Goal: Information Seeking & Learning: Learn about a topic

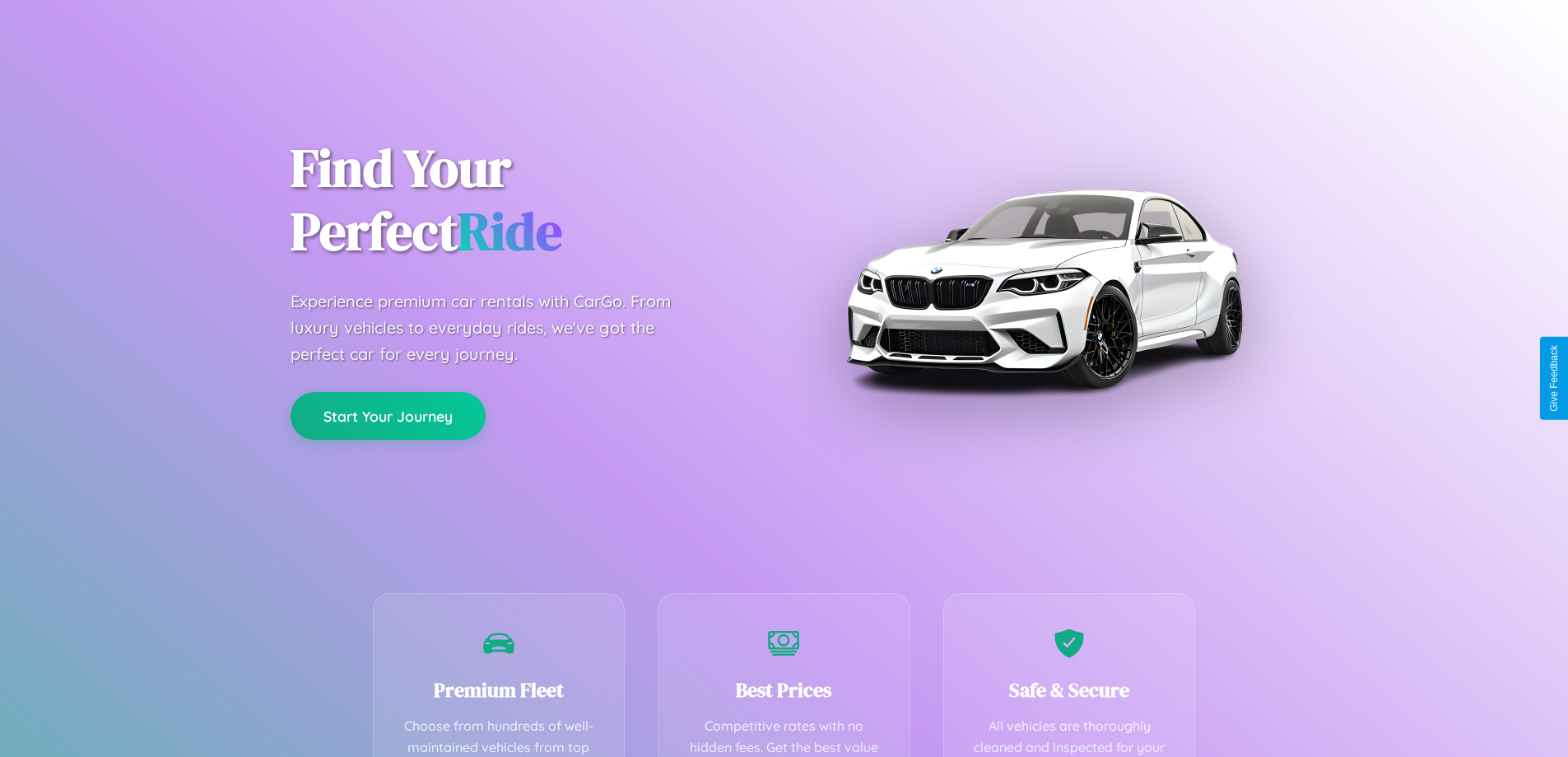
scroll to position [480, 0]
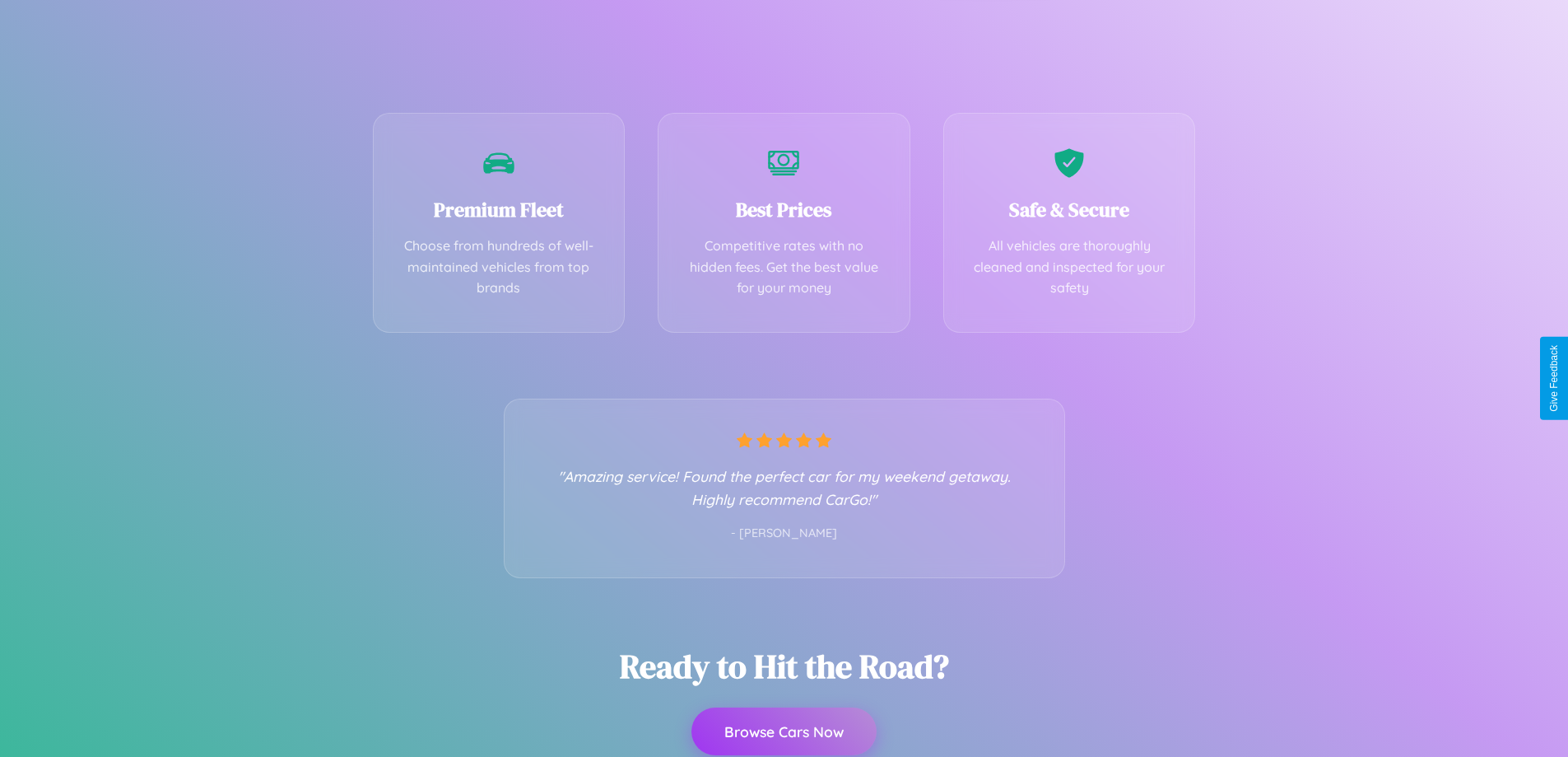
click at [784, 732] on button "Browse Cars Now" at bounding box center [784, 731] width 185 height 48
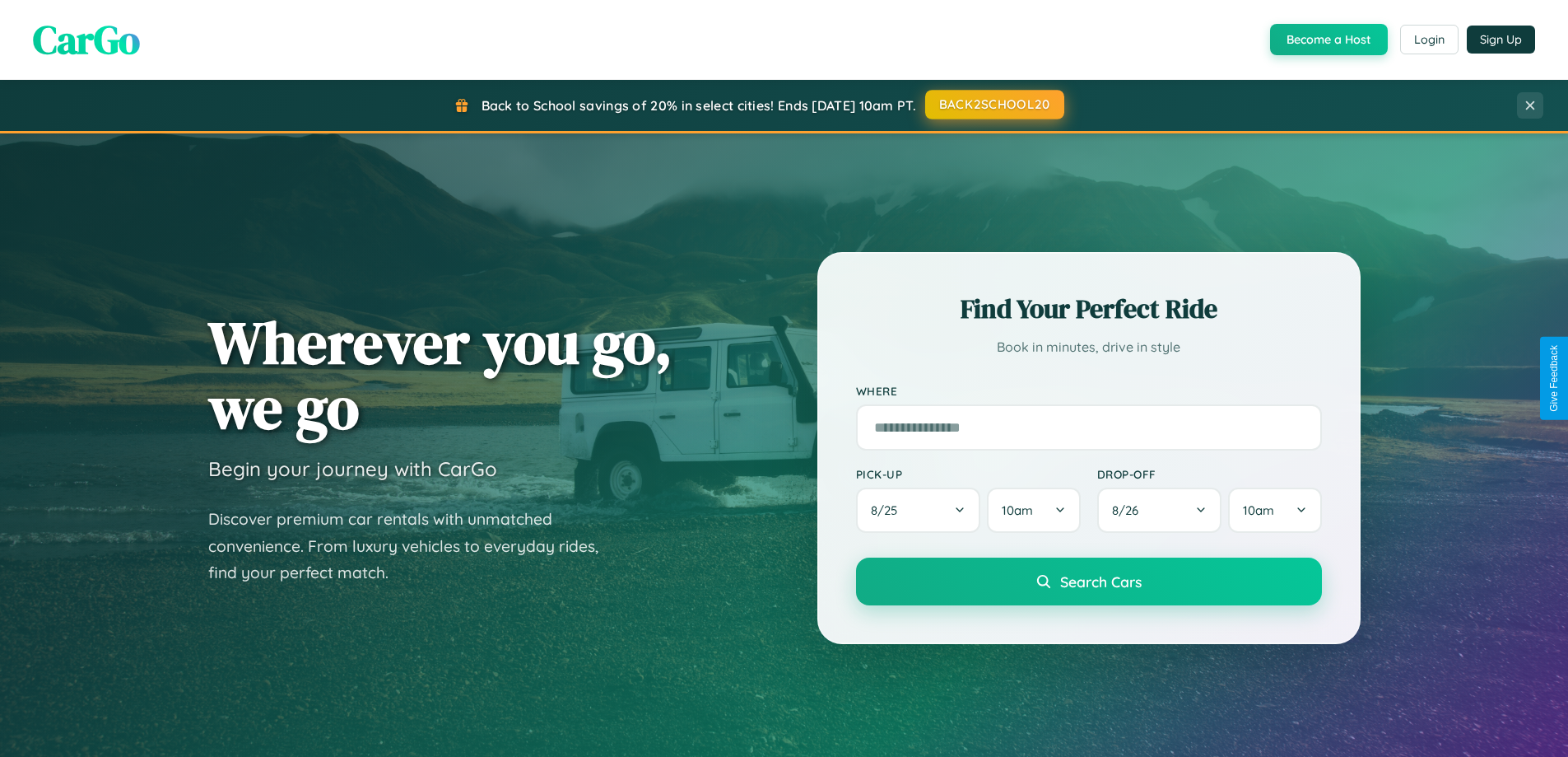
click at [994, 105] on button "BACK2SCHOOL20" at bounding box center [995, 104] width 139 height 29
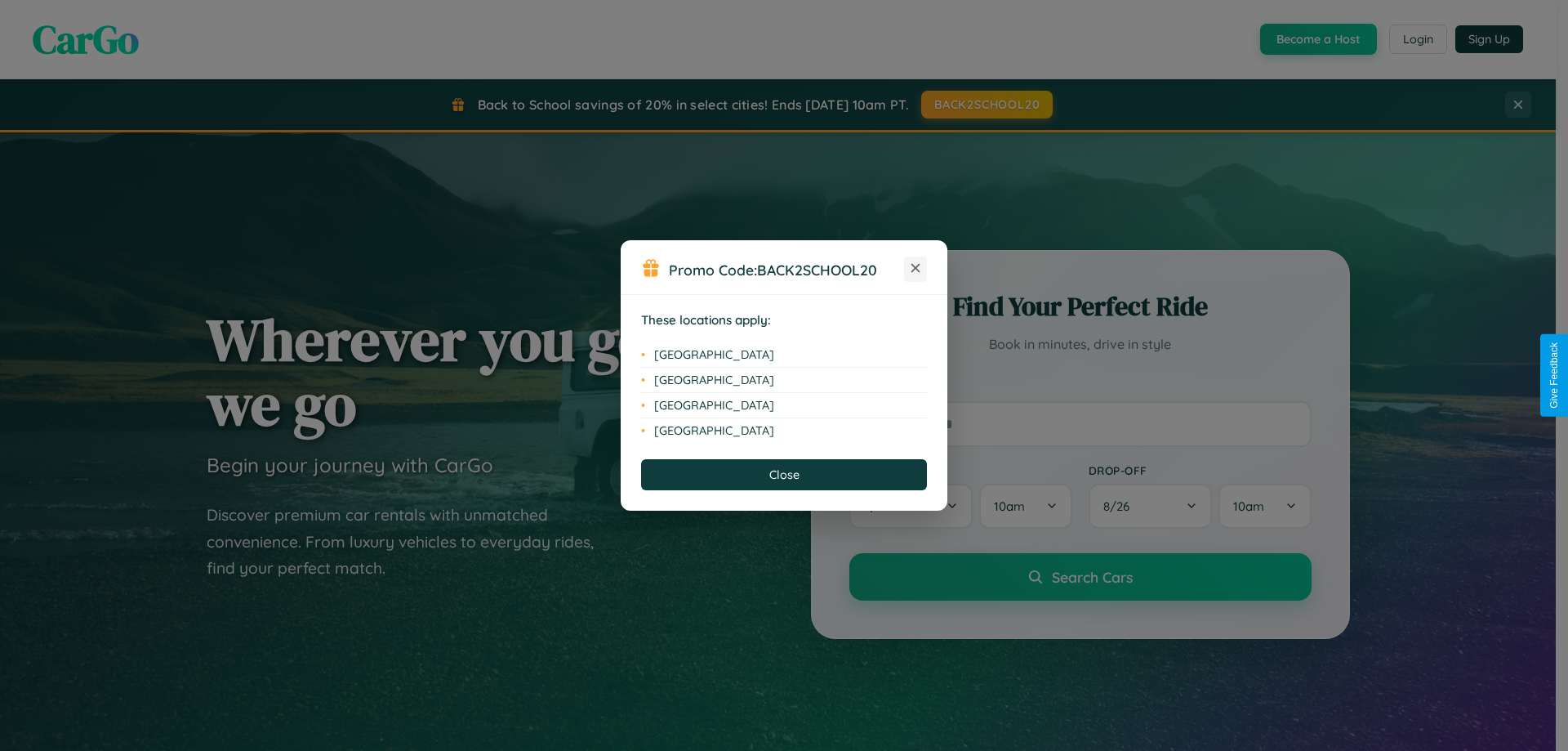
click at [916, 269] on icon at bounding box center [916, 268] width 9 height 9
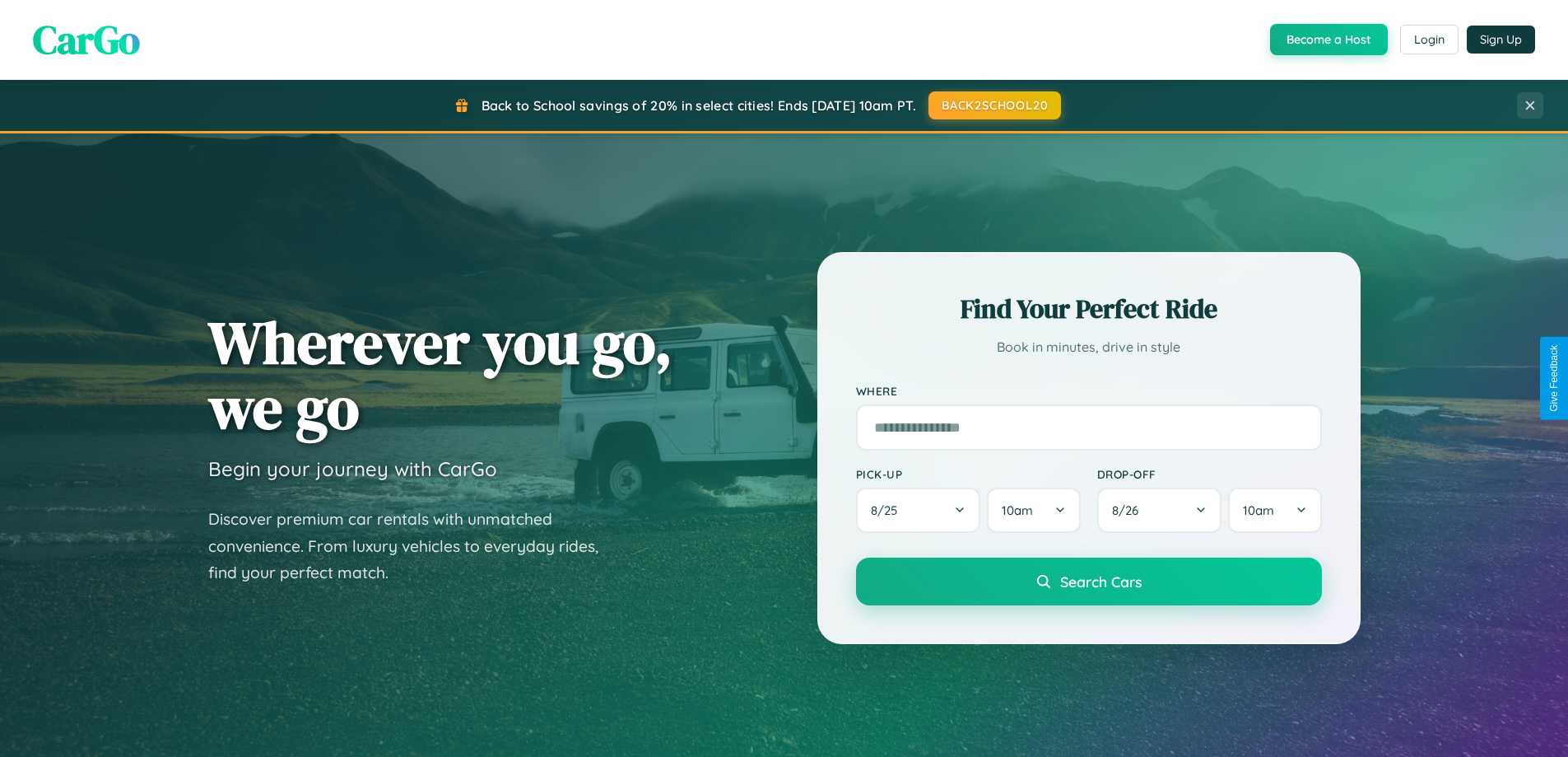
scroll to position [1133, 0]
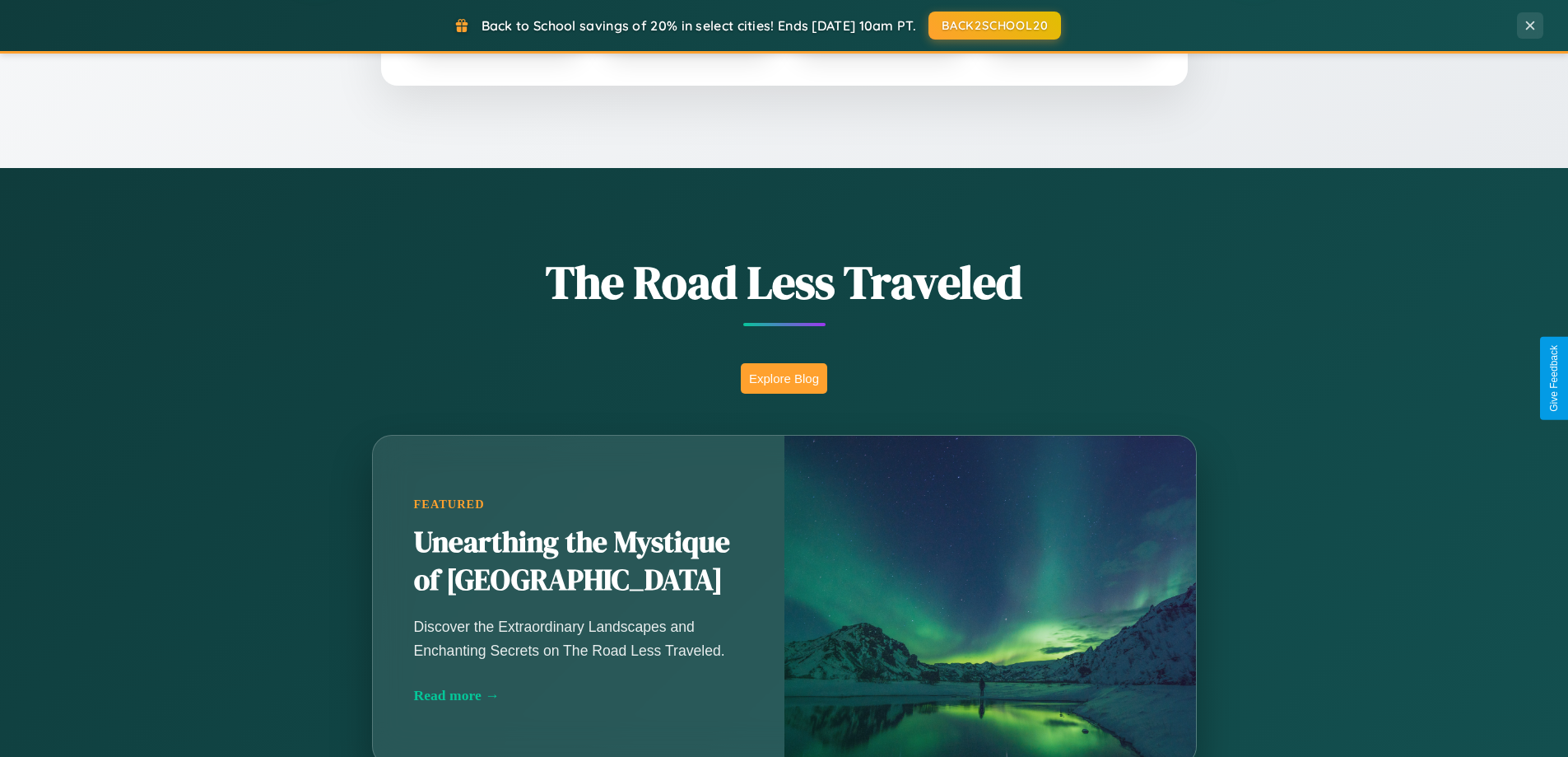
click at [784, 378] on button "Explore Blog" at bounding box center [784, 378] width 87 height 30
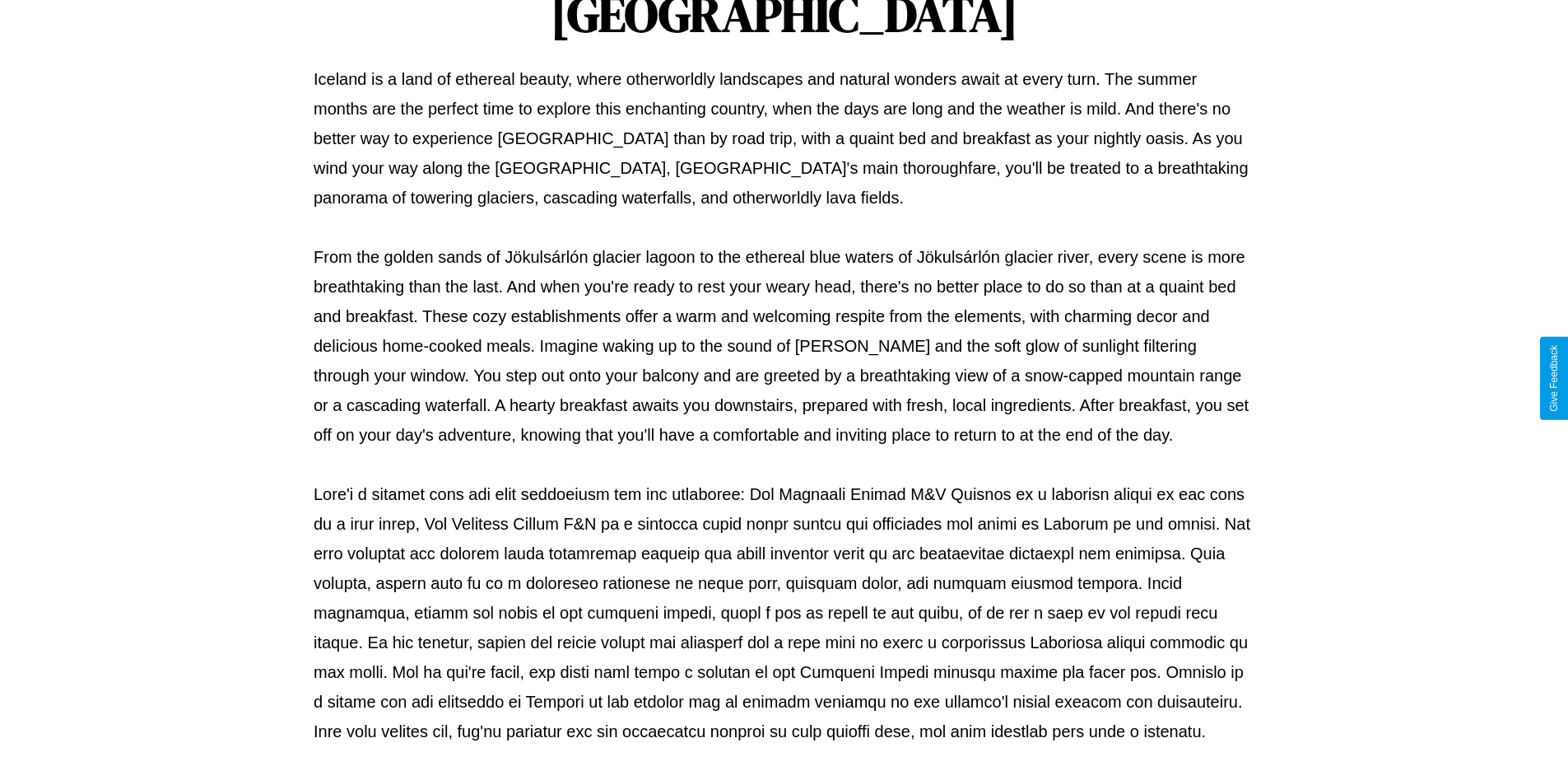
scroll to position [533, 0]
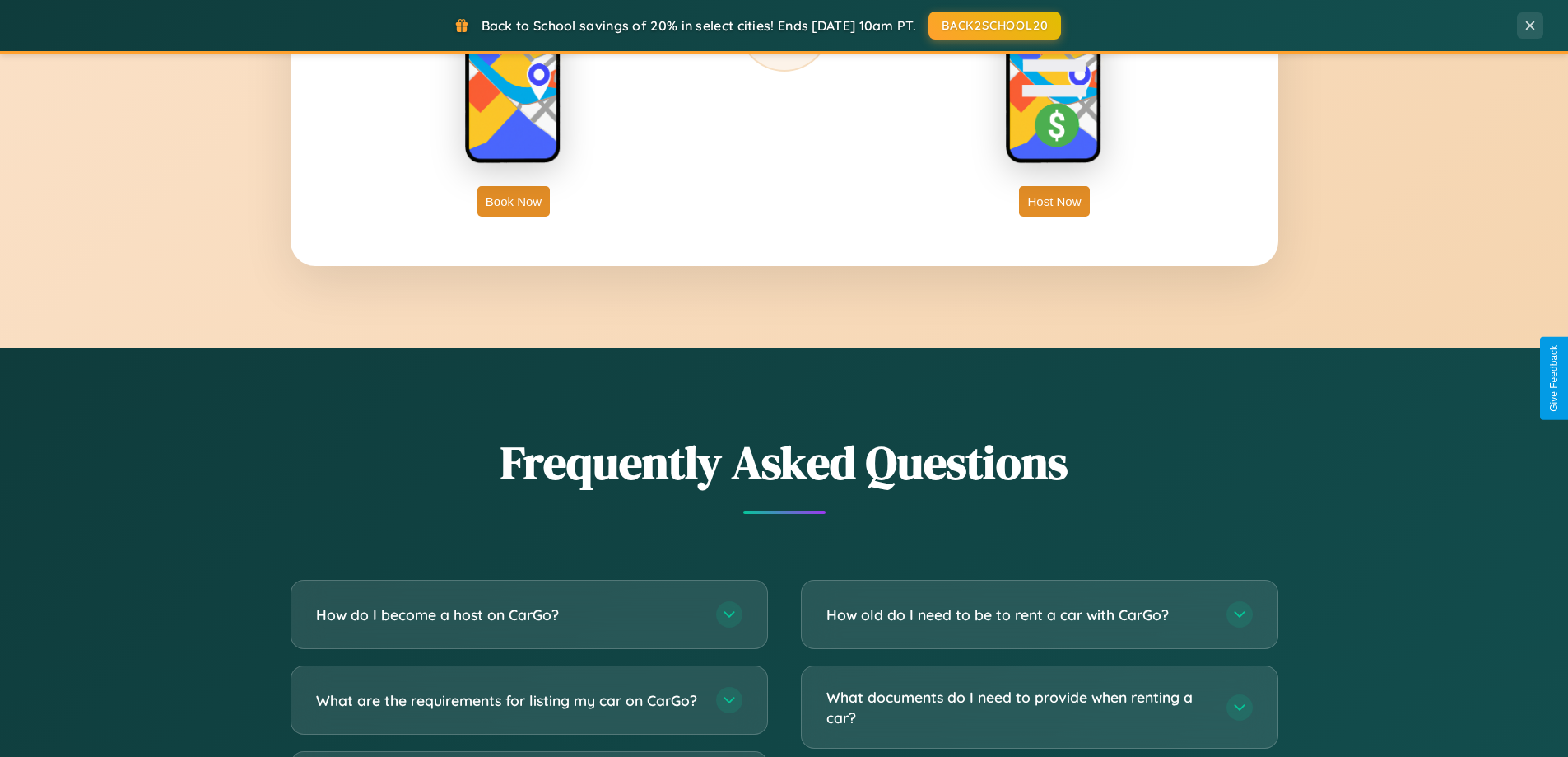
scroll to position [3169, 0]
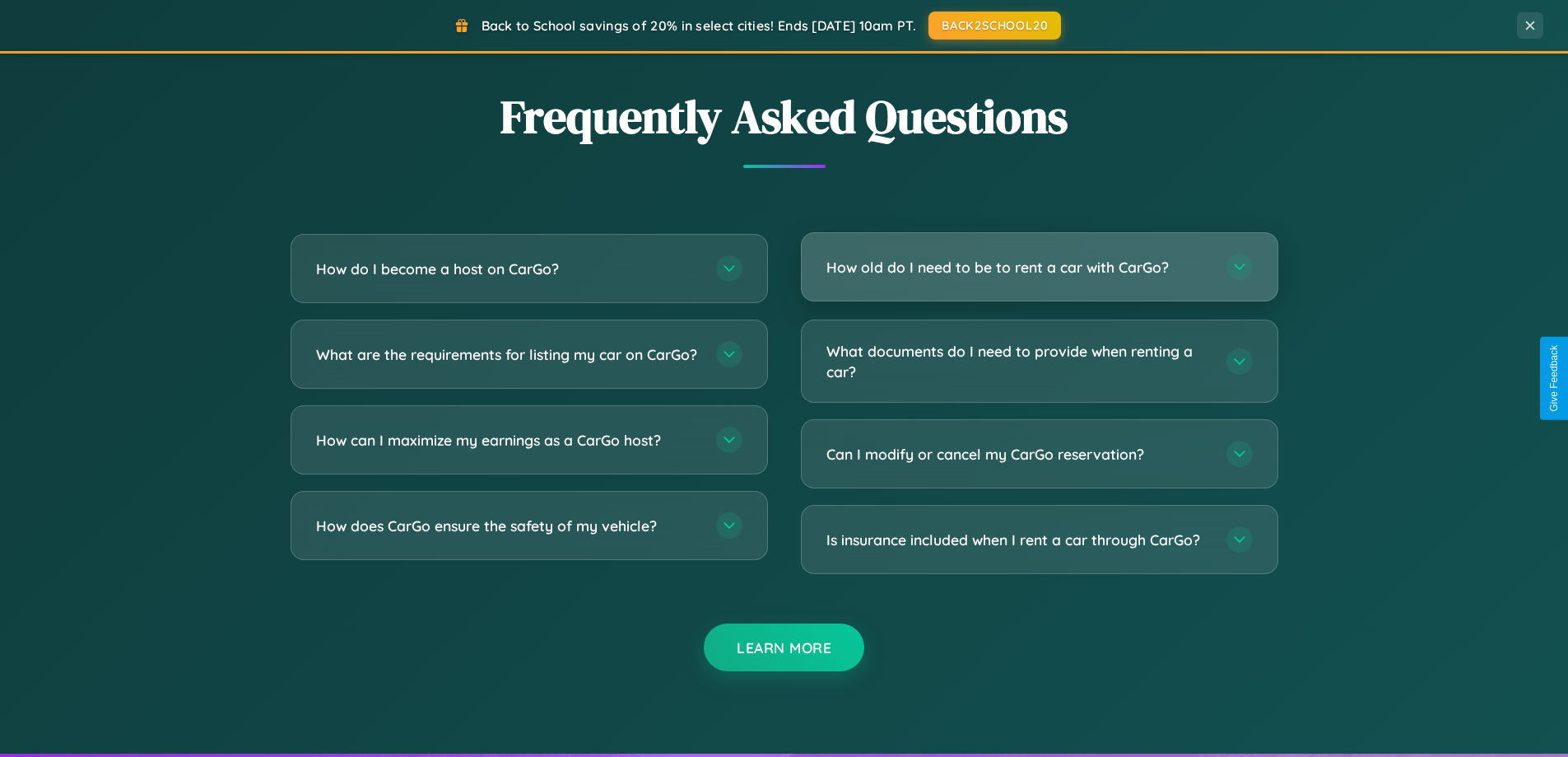
click at [1039, 269] on h3 "How old do I need to be to rent a car with CarGo?" at bounding box center [1018, 267] width 384 height 20
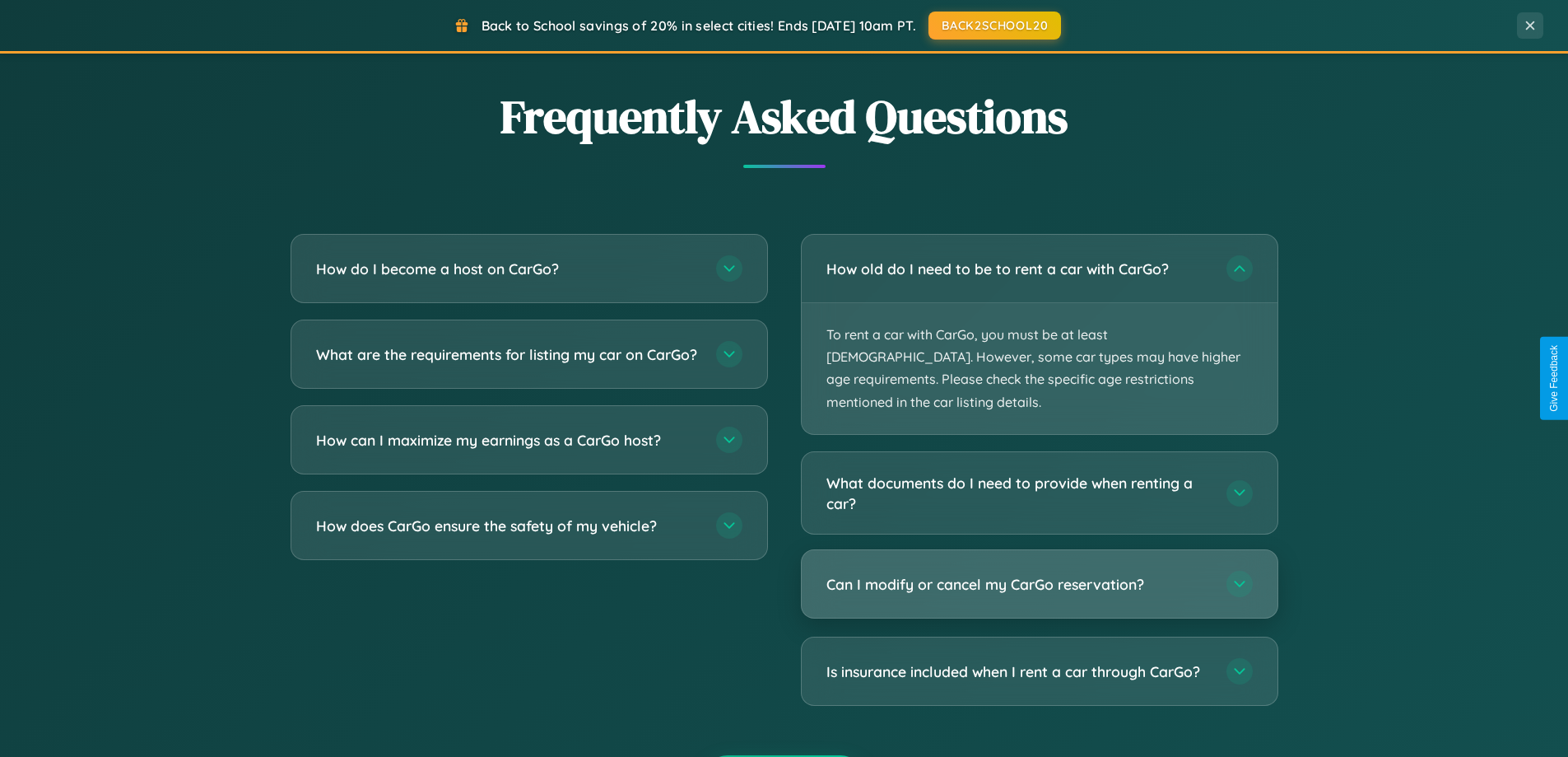
click at [1039, 574] on h3 "Can I modify or cancel my CarGo reservation?" at bounding box center [1018, 584] width 384 height 20
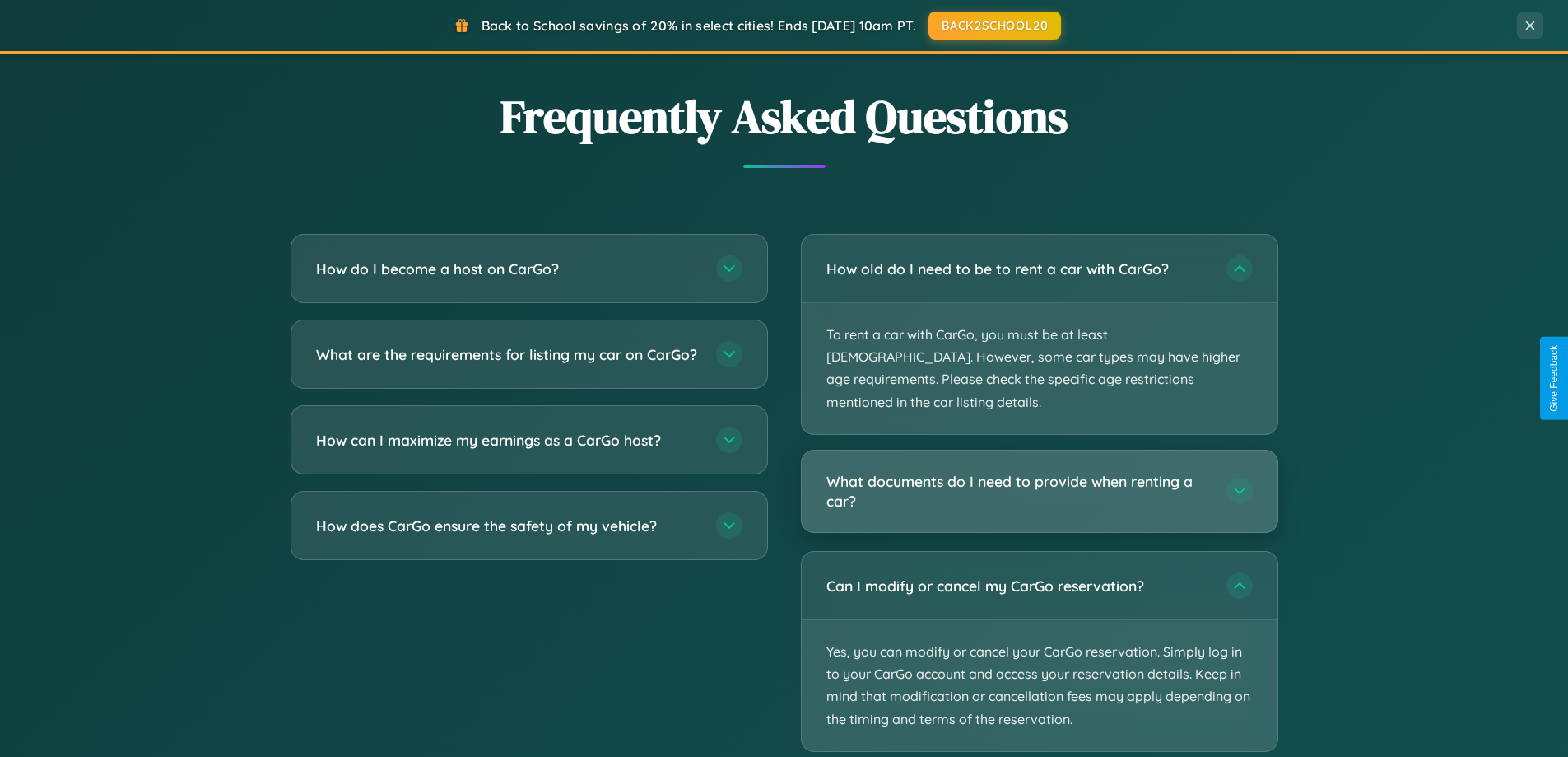
click at [1039, 472] on h3 "What documents do I need to provide when renting a car?" at bounding box center [1018, 492] width 384 height 40
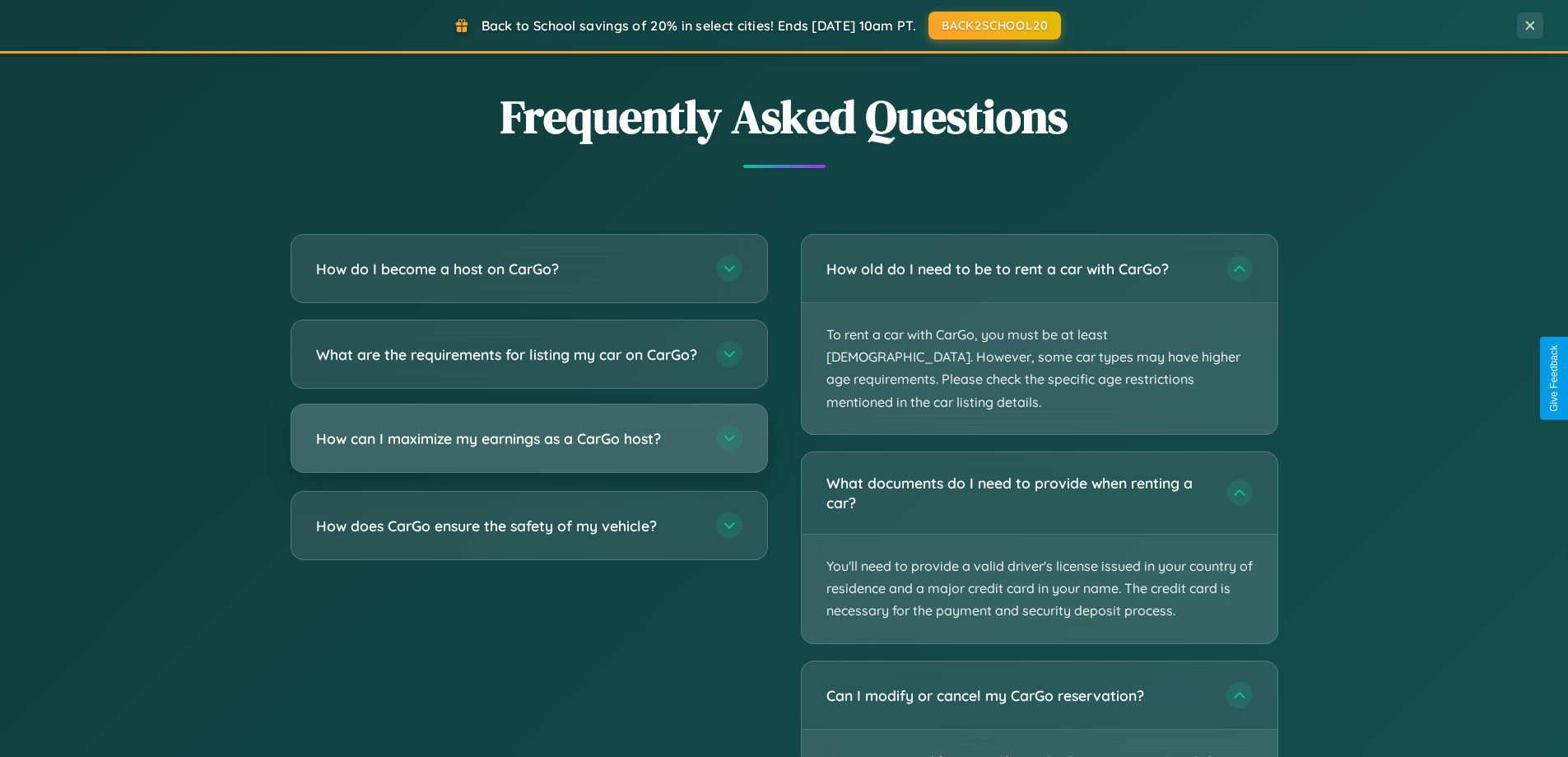
click at [529, 449] on h3 "How can I maximize my earnings as a CarGo host?" at bounding box center [508, 439] width 384 height 20
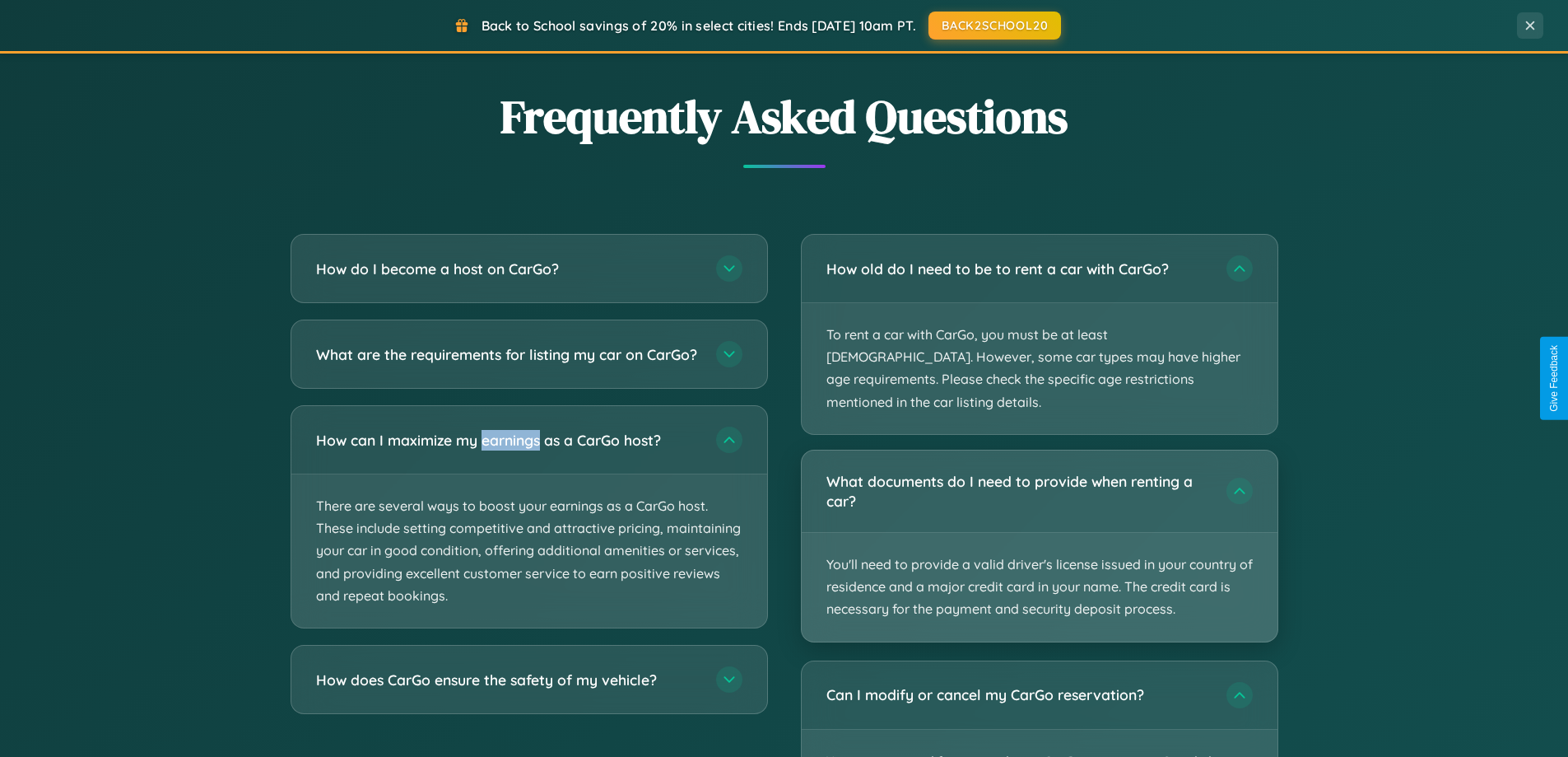
click at [1039, 533] on p "You'll need to provide a valid driver's license issued in your country of resid…" at bounding box center [1039, 587] width 476 height 109
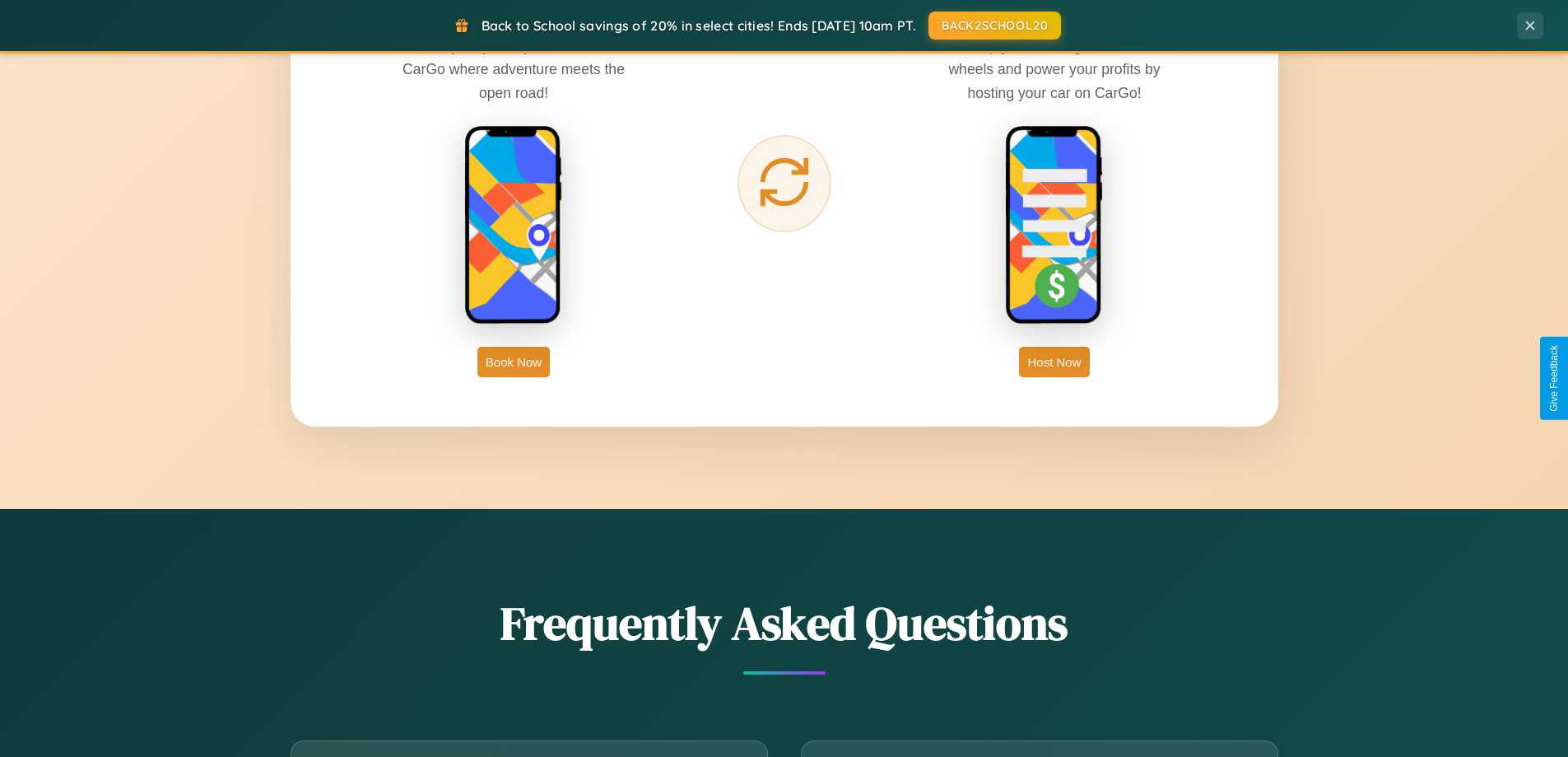
scroll to position [2647, 0]
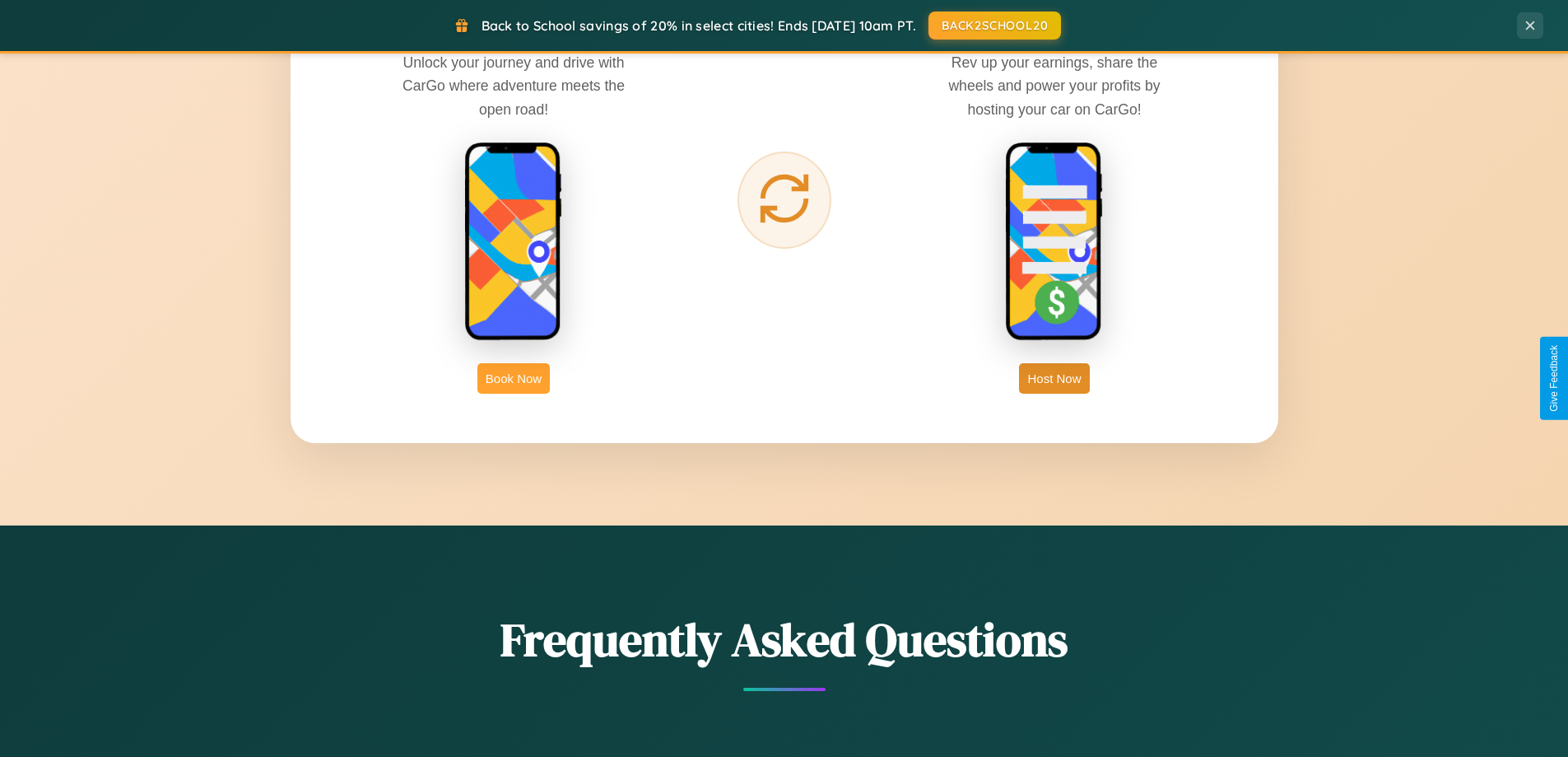
click at [513, 378] on button "Book Now" at bounding box center [513, 378] width 72 height 30
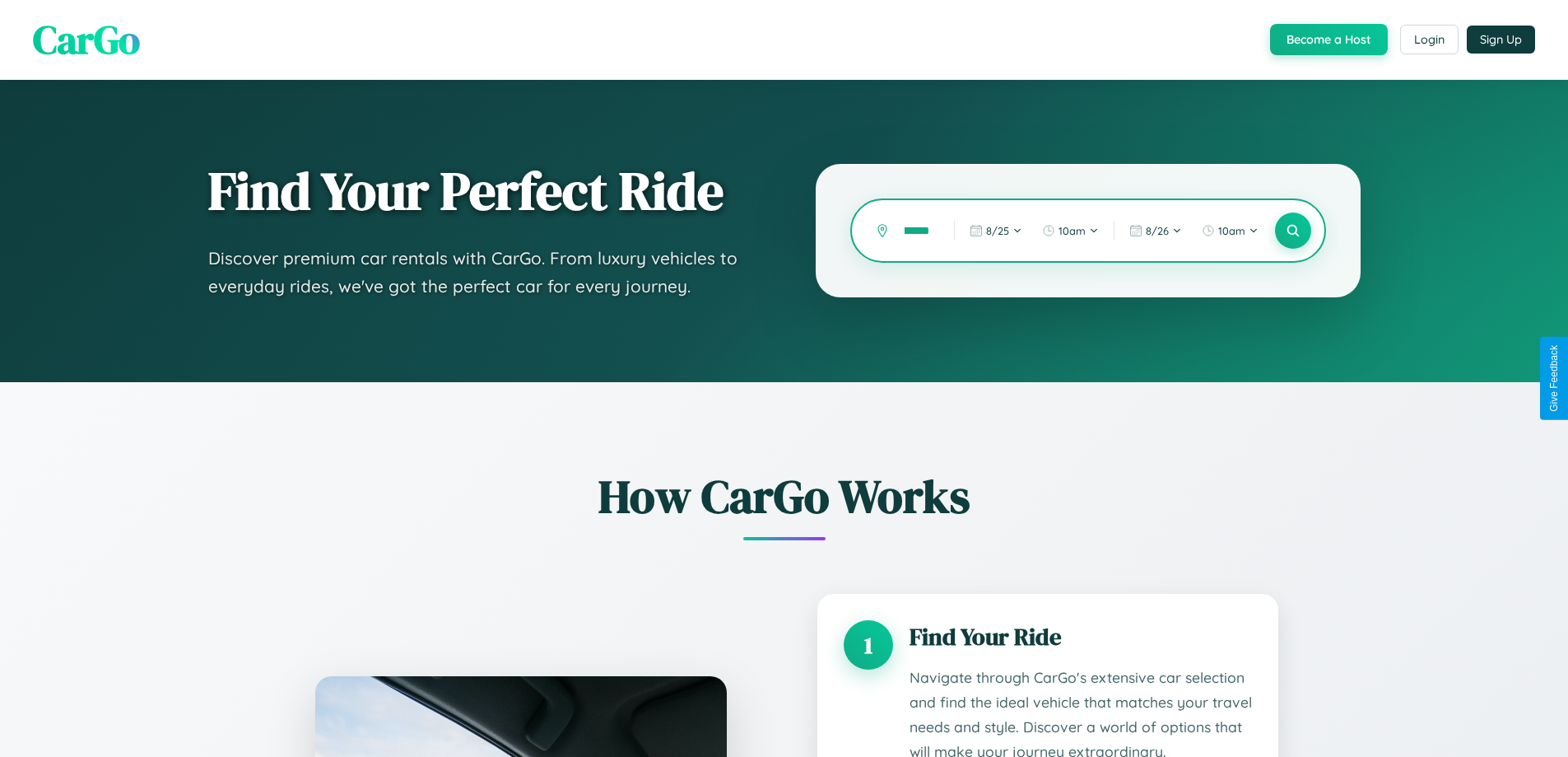
type input "*********"
